Goal: Register for event/course

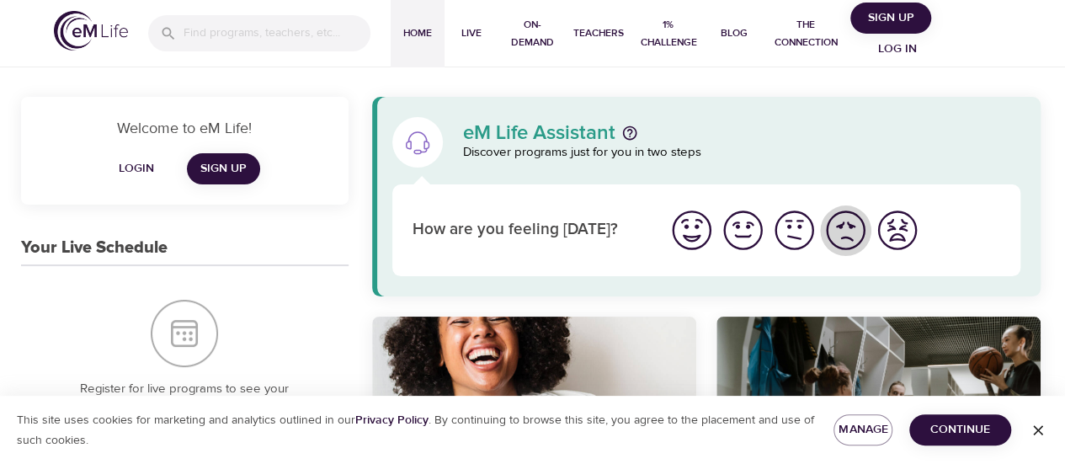
click at [847, 245] on img "I'm feeling bad" at bounding box center [845, 230] width 46 height 46
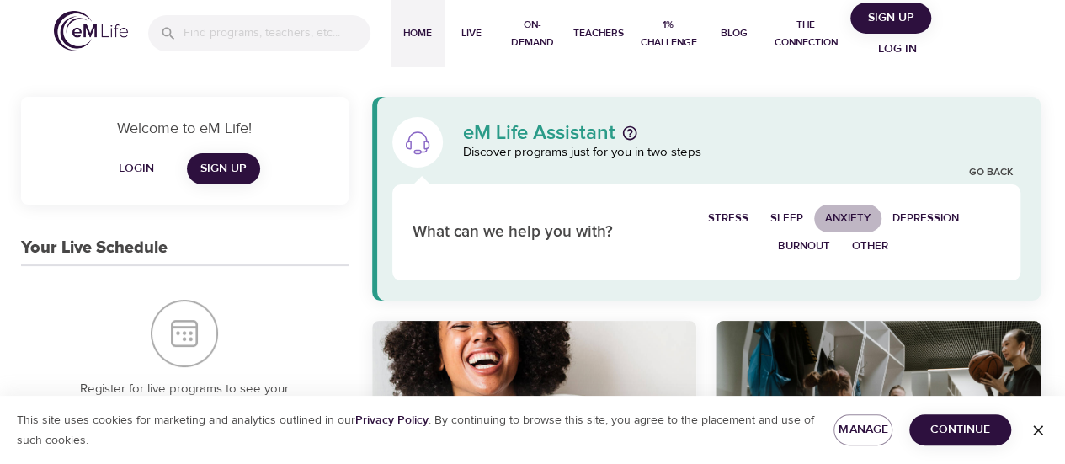
click at [842, 215] on span "Anxiety" at bounding box center [847, 218] width 45 height 19
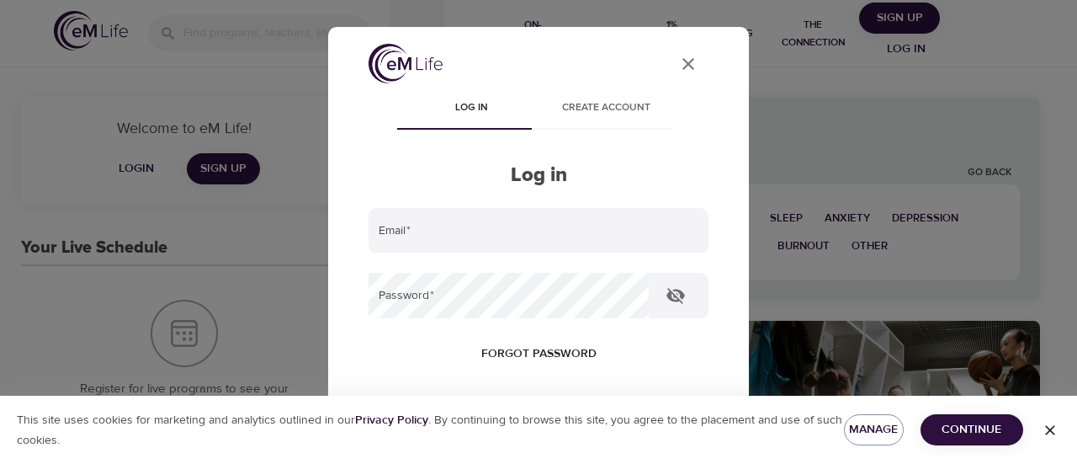
type input "[EMAIL_ADDRESS][PERSON_NAME][DOMAIN_NAME]"
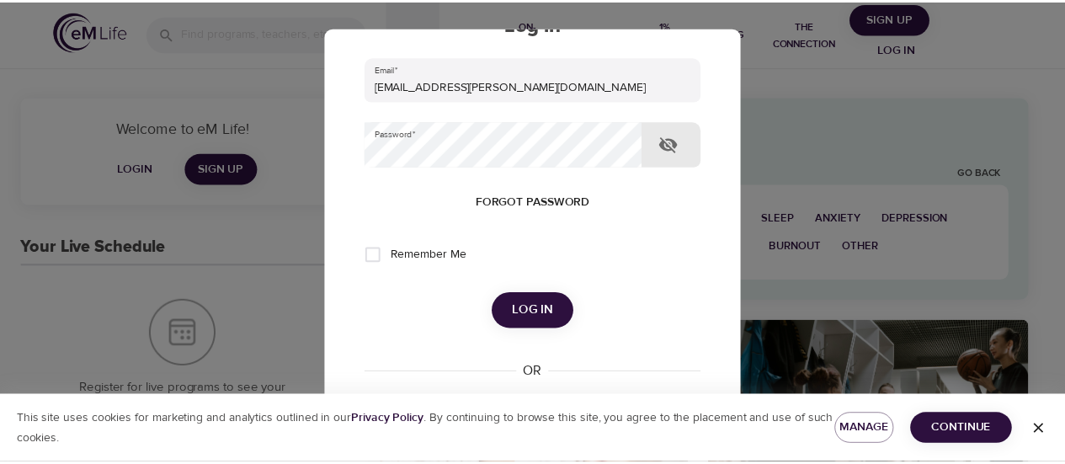
scroll to position [252, 0]
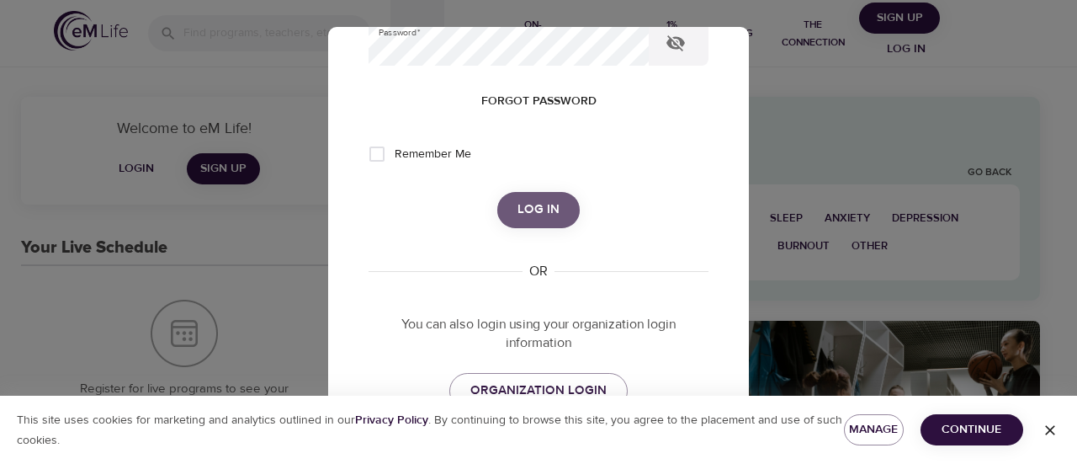
click at [552, 214] on span "Log in" at bounding box center [539, 210] width 42 height 22
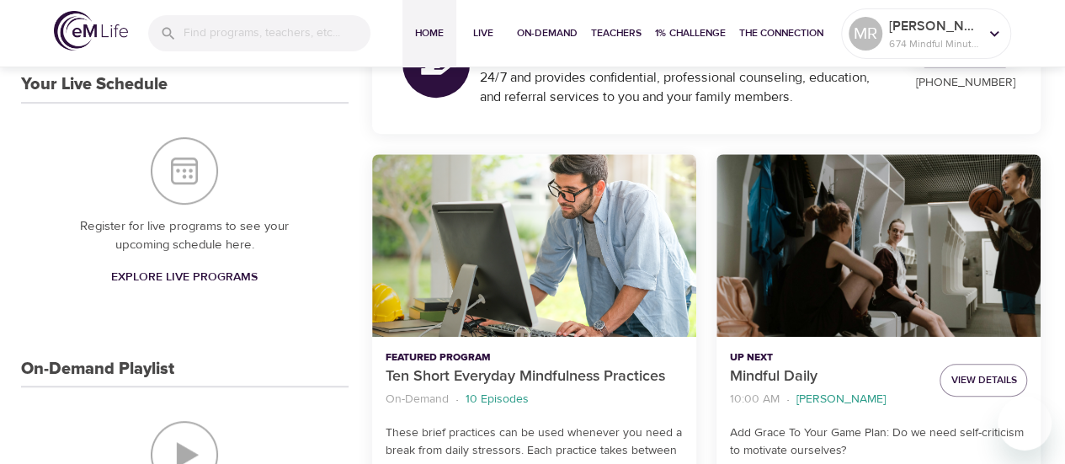
scroll to position [337, 0]
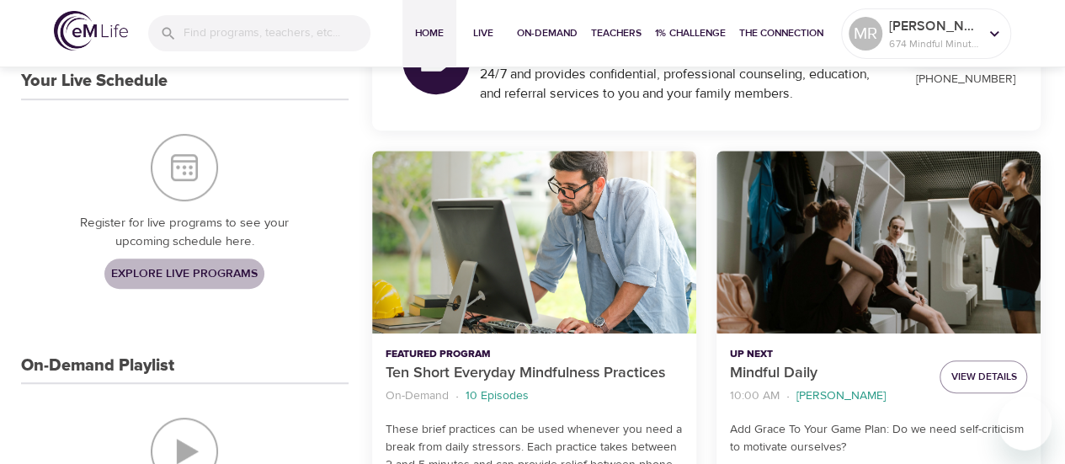
click at [209, 279] on span "Explore Live Programs" at bounding box center [184, 273] width 146 height 21
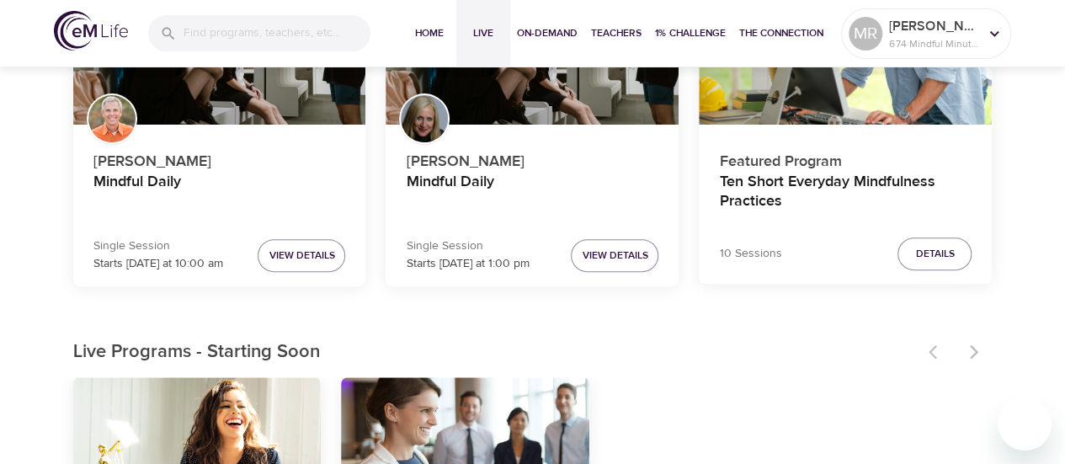
scroll to position [252, 0]
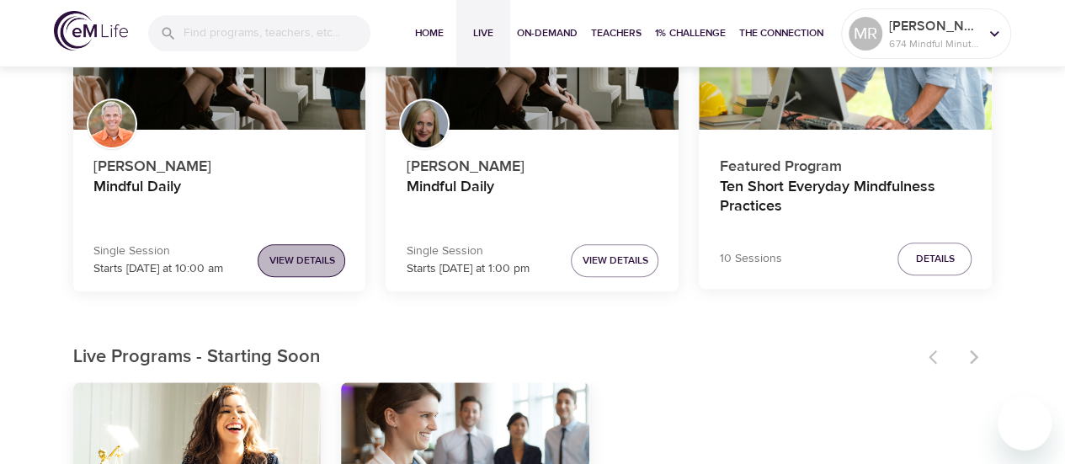
click at [326, 262] on span "View Details" at bounding box center [301, 261] width 66 height 18
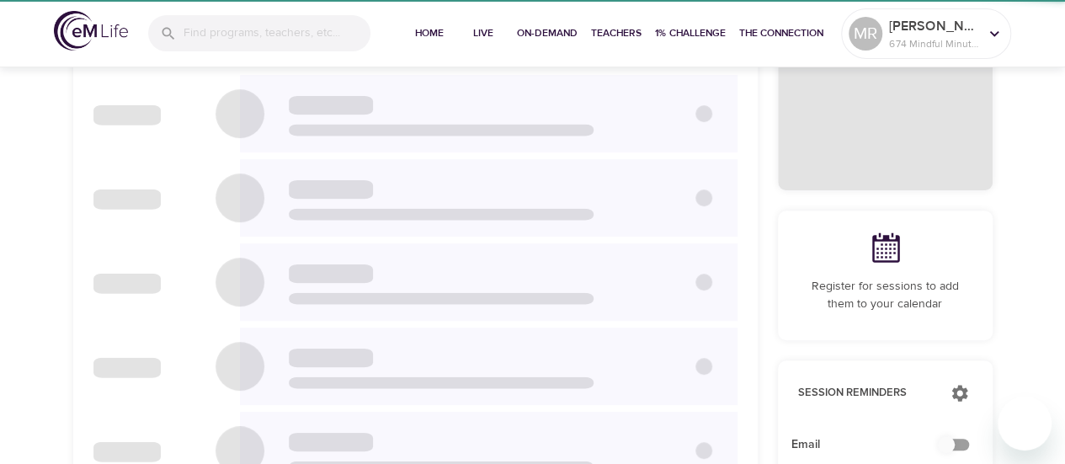
checkbox input "true"
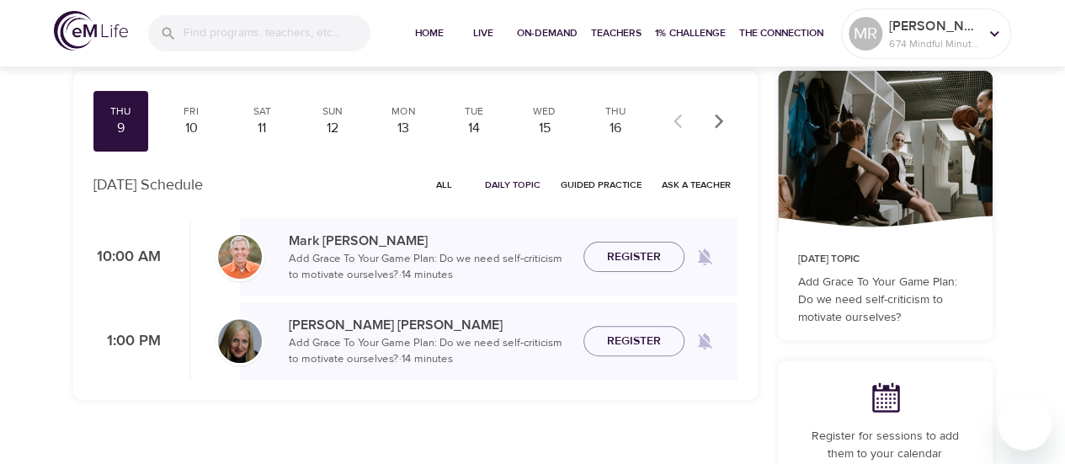
scroll to position [84, 0]
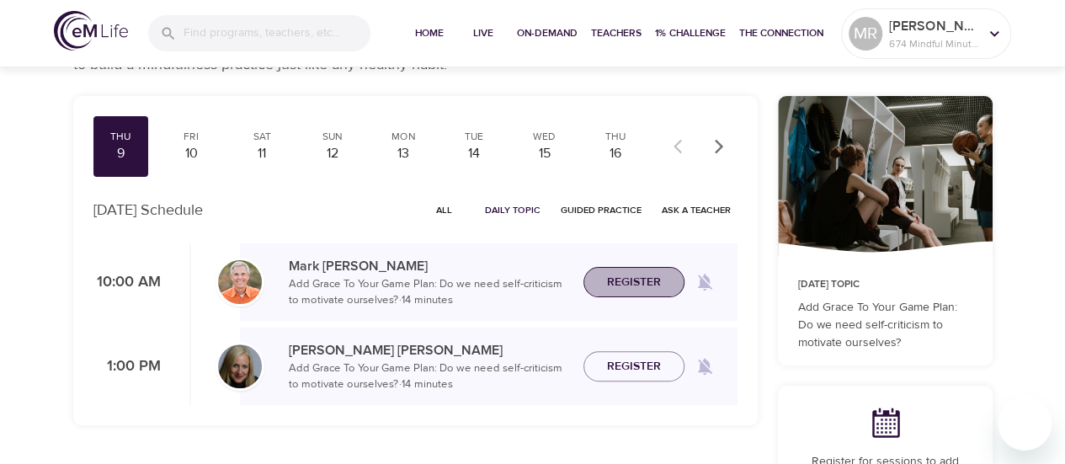
click at [637, 280] on span "Register" at bounding box center [634, 282] width 54 height 21
click at [192, 146] on div "10" at bounding box center [191, 153] width 42 height 19
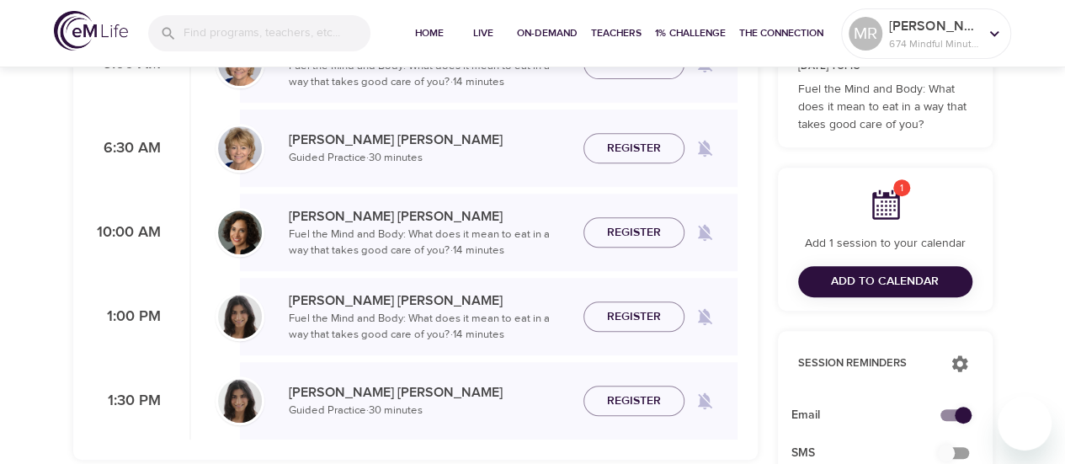
scroll to position [252, 0]
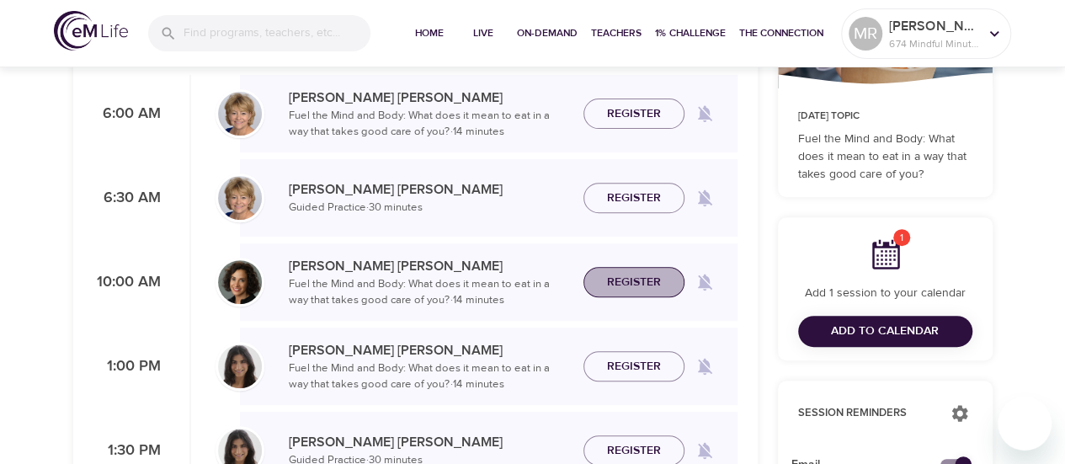
click at [621, 281] on span "Register" at bounding box center [634, 282] width 54 height 21
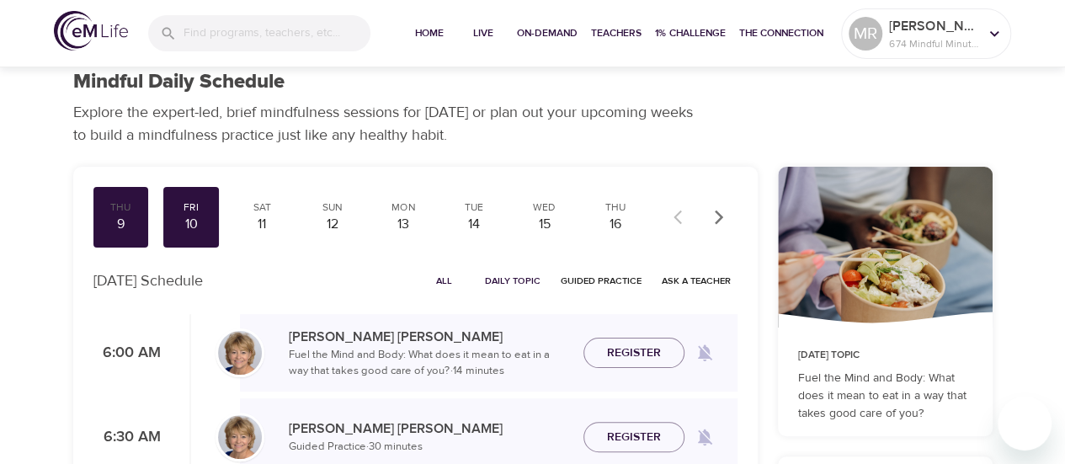
scroll to position [0, 0]
